Goal: Navigation & Orientation: Go to known website

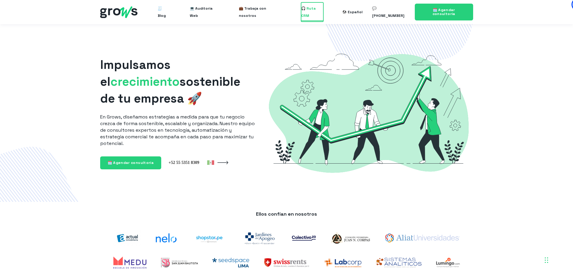
click at [309, 13] on span "🎧 Ruta CRM" at bounding box center [312, 11] width 22 height 19
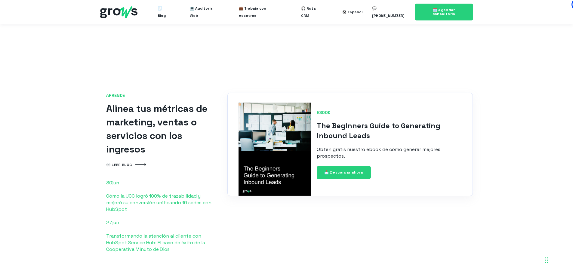
scroll to position [1204, 0]
